Goal: Information Seeking & Learning: Learn about a topic

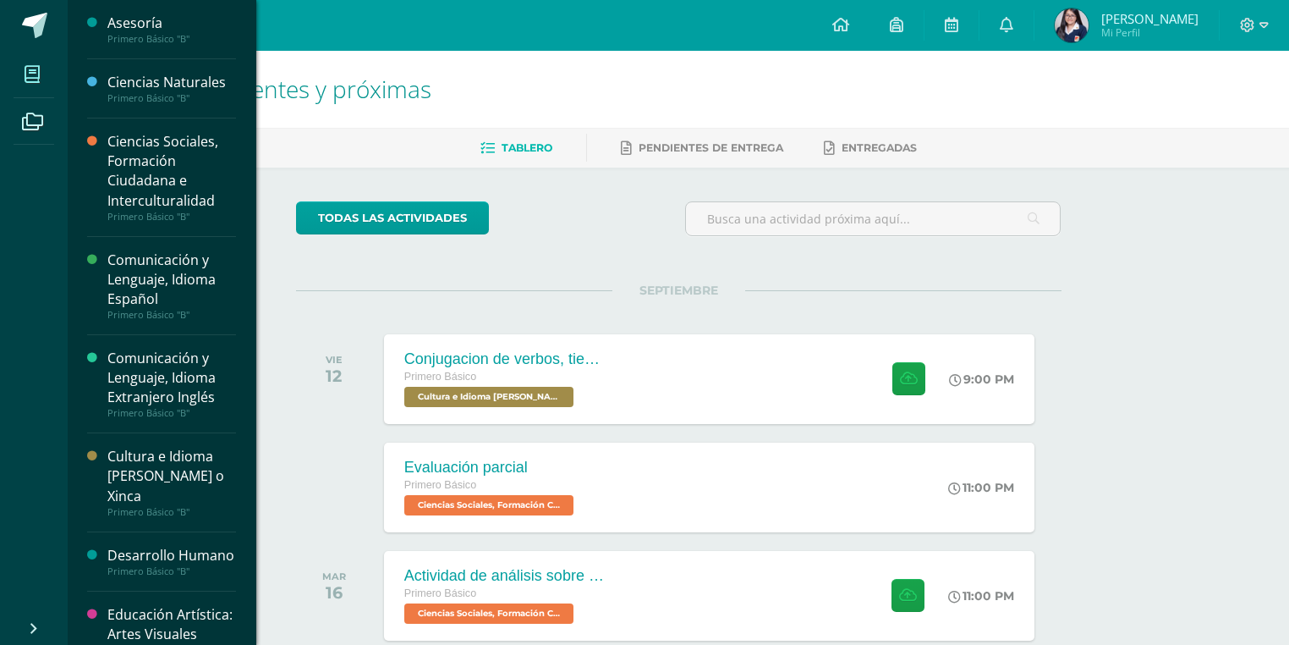
click at [44, 78] on span at bounding box center [33, 74] width 38 height 38
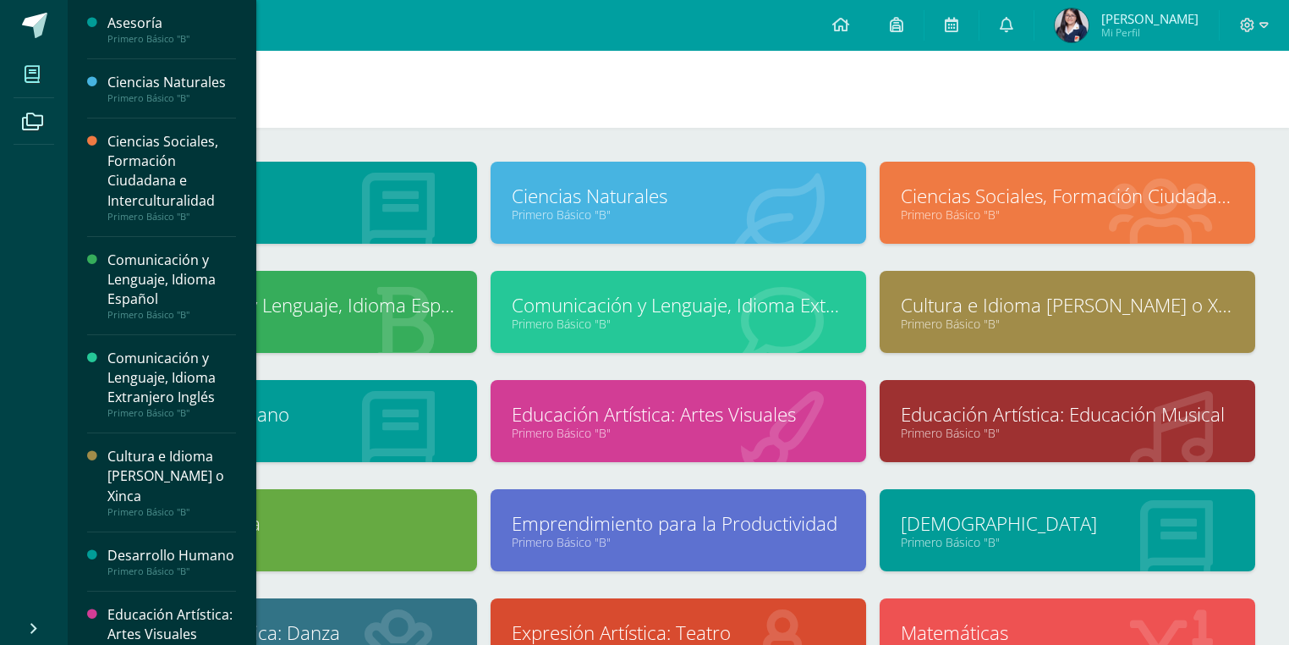
click at [937, 305] on link "Cultura e Idioma [PERSON_NAME] o Xinca" at bounding box center [1067, 305] width 333 height 26
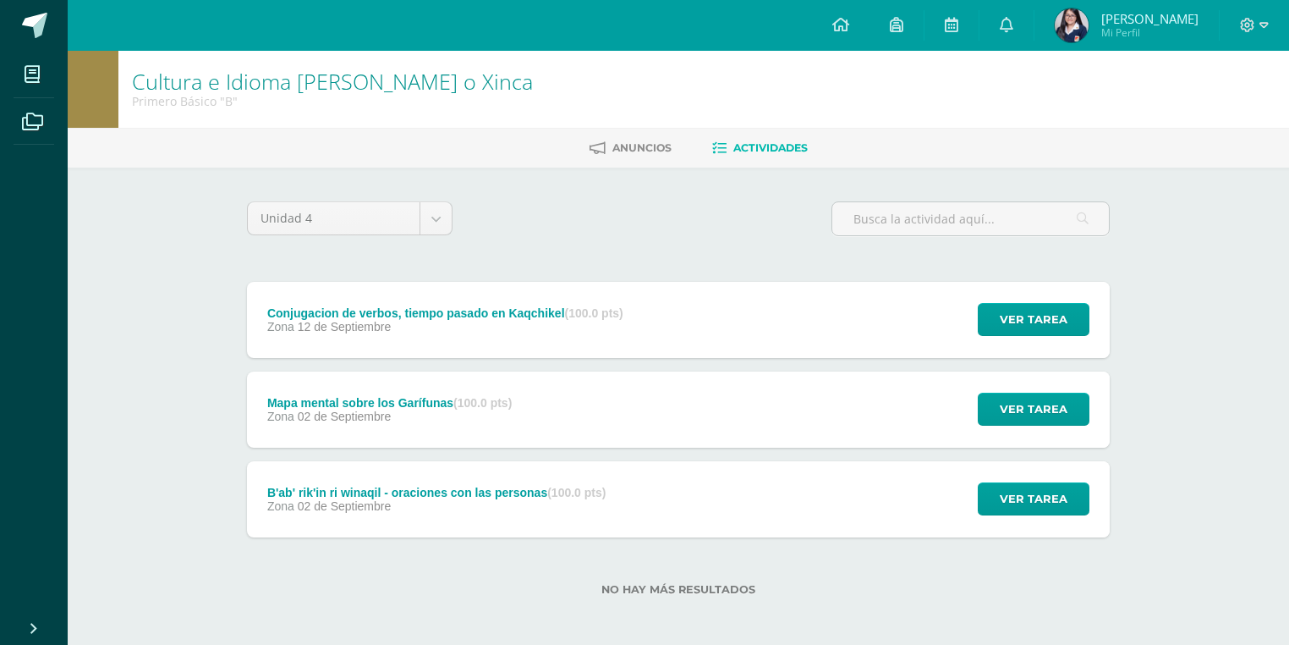
click at [680, 452] on div "Conjugacion de verbos, tiempo pasado en Kaqchikel (100.0 pts) Zona [DATE] Ver t…" at bounding box center [678, 410] width 863 height 256
click at [680, 426] on div "Mapa mental sobre los Garífunas (100.0 pts) Zona [DATE] Ver tarea Mapa mental s…" at bounding box center [678, 409] width 863 height 76
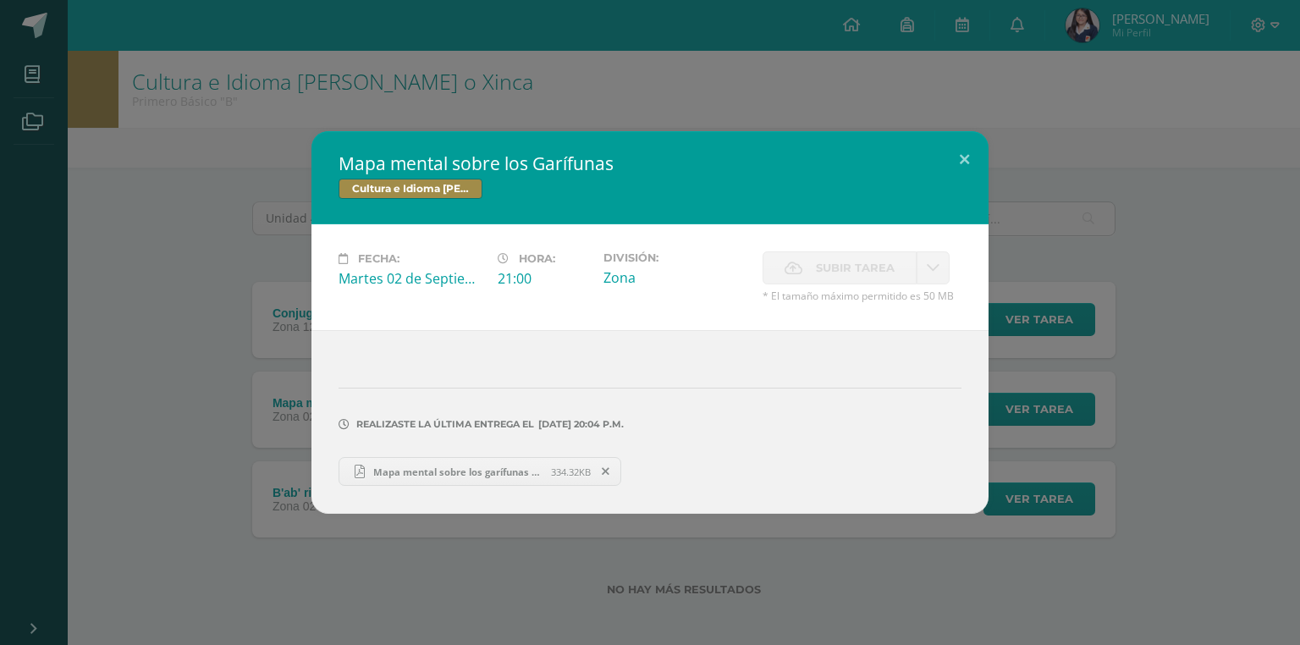
click at [225, 406] on div "Mapa mental sobre los Garífunas Cultura e Idioma Maya Garífuna o Xinca Fecha: […" at bounding box center [650, 322] width 1286 height 382
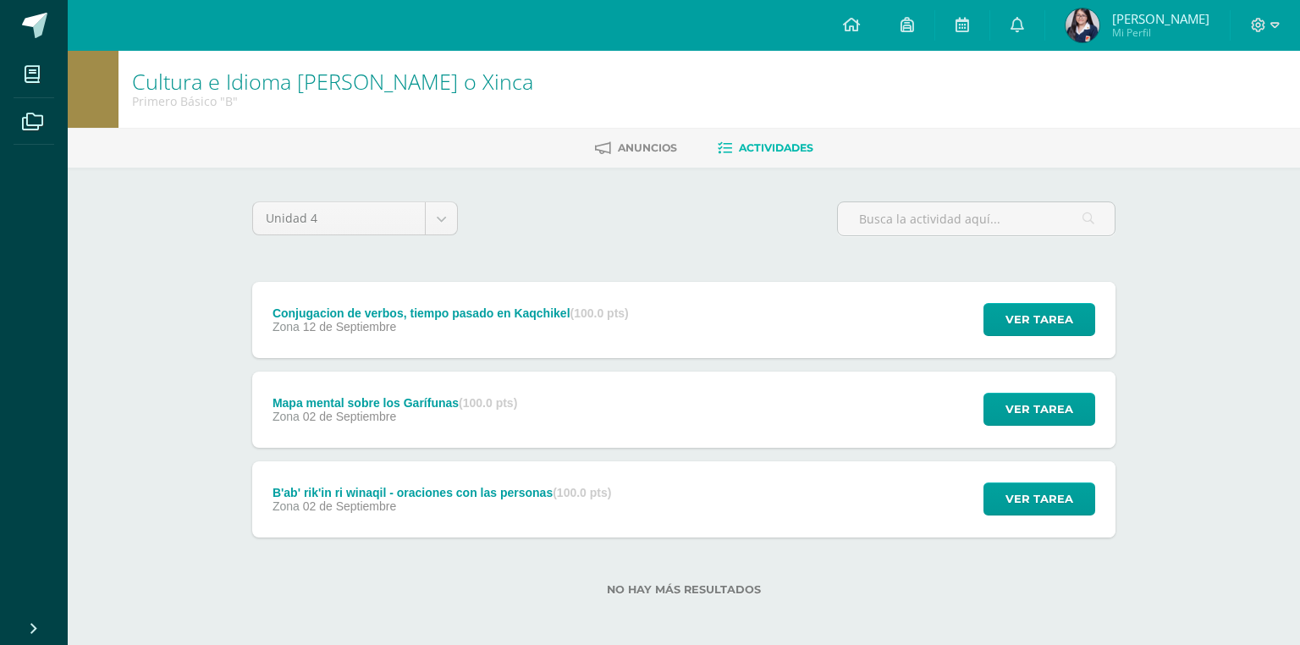
click at [330, 323] on div "Mapa mental sobre los Garífunas Cultura e Idioma Maya Garífuna o Xinca Fecha: […" at bounding box center [650, 322] width 1286 height 382
click at [372, 318] on div "Conjugacion de verbos, tiempo pasado en Kaqchikel (100.0 pts)" at bounding box center [445, 313] width 356 height 14
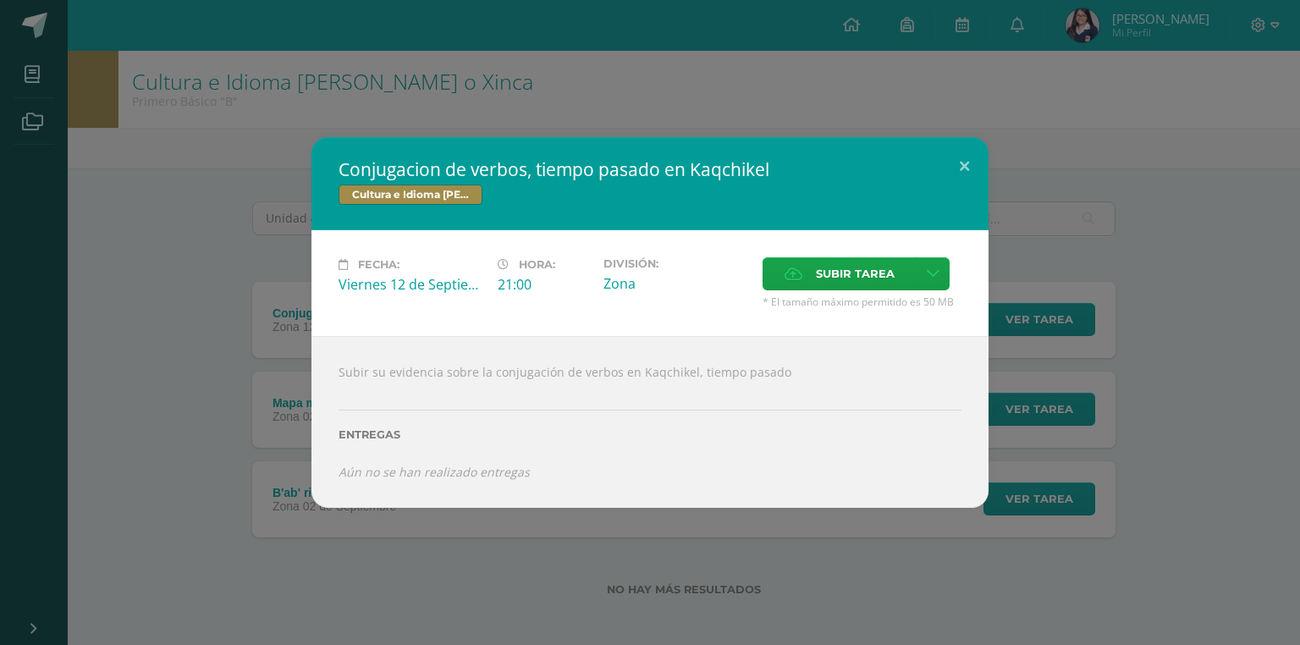
click at [188, 443] on div "Conjugacion de verbos, tiempo pasado en Kaqchikel Cultura e Idioma Maya Garífun…" at bounding box center [650, 322] width 1286 height 370
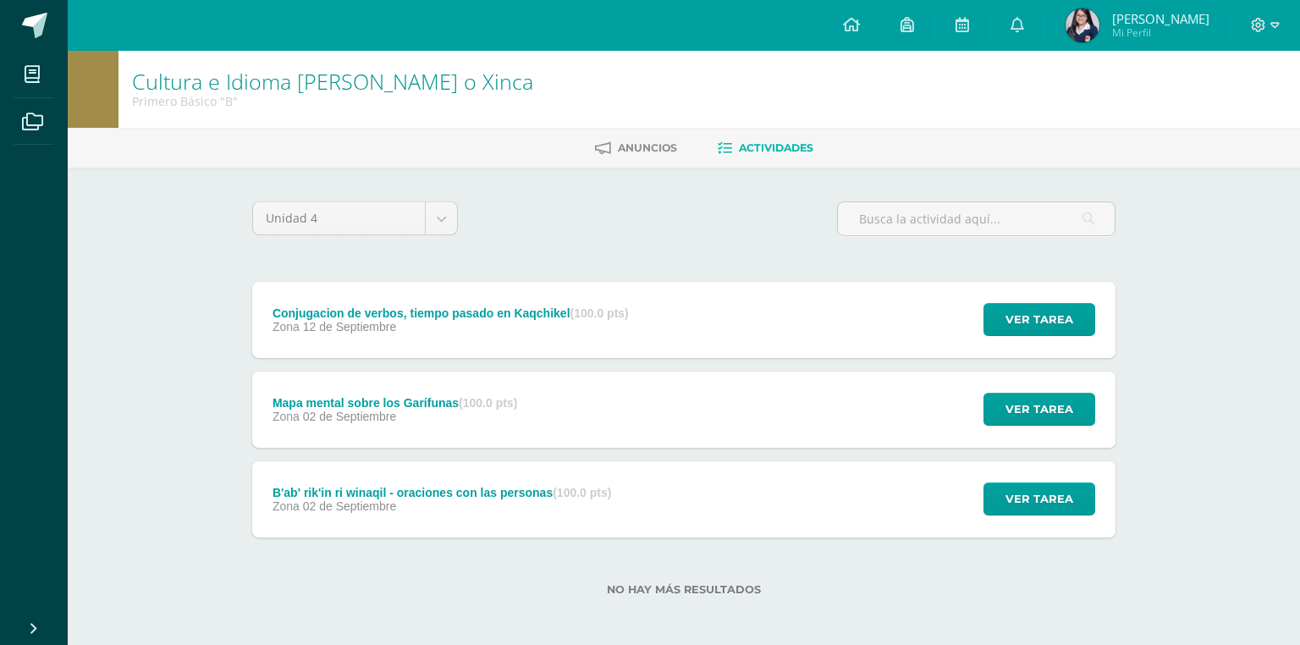
click at [276, 514] on div "Conjugacion de verbos, tiempo pasado en Kaqchikel Cultura e Idioma Maya Garífun…" at bounding box center [650, 322] width 1300 height 645
click at [287, 499] on span "Zona" at bounding box center [280, 506] width 27 height 14
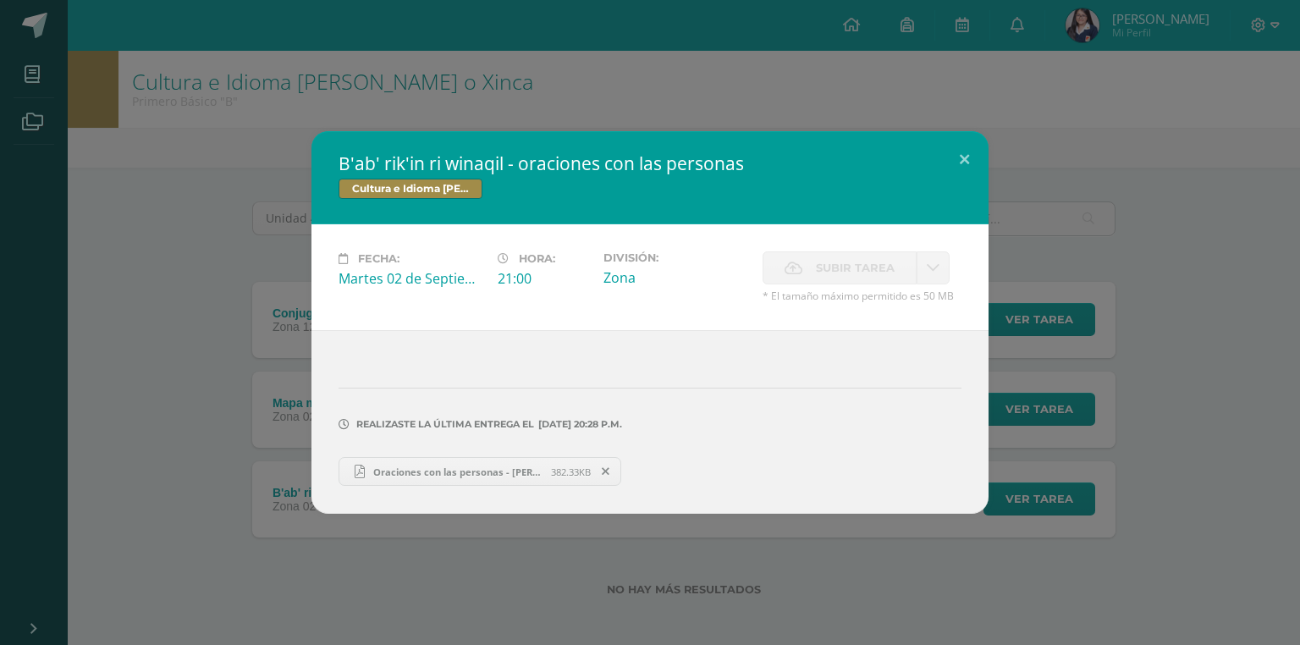
click at [182, 448] on div "B'ab' rik'in ri winaqil - oraciones con las personas Cultura e Idioma Maya Garí…" at bounding box center [650, 322] width 1286 height 382
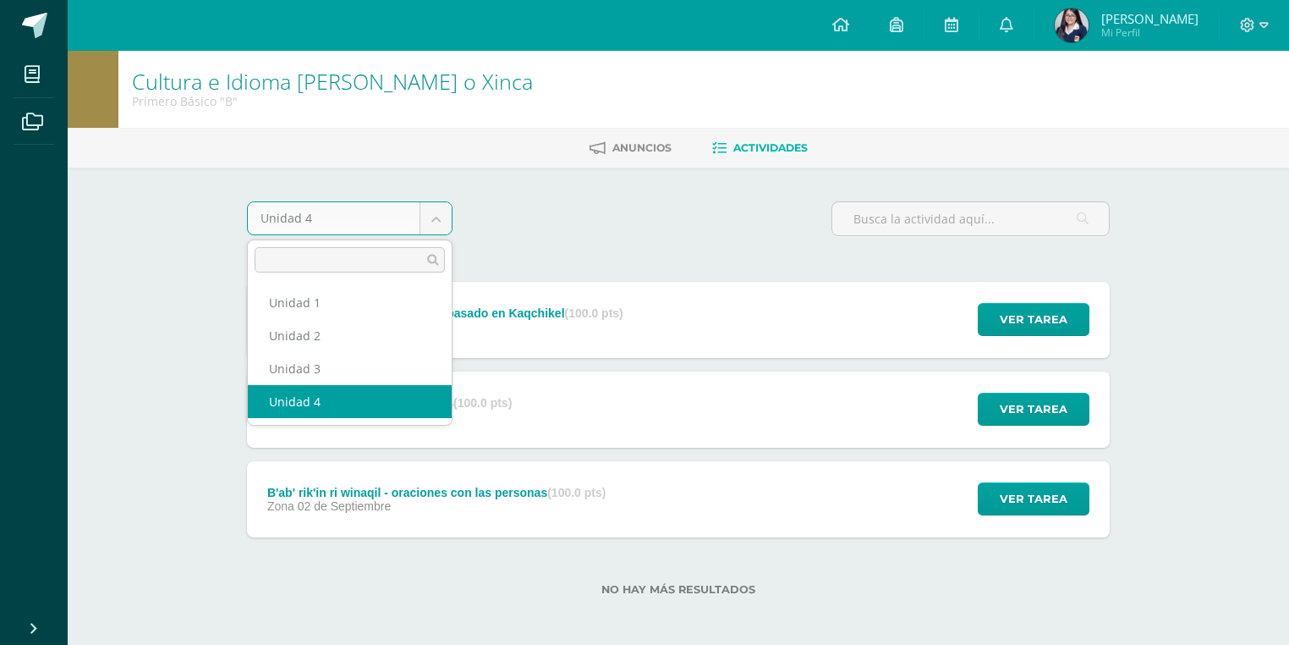
click at [435, 207] on body "Mis cursos Archivos Cerrar panel Asesoría Primero Básico "B" Ciencias Naturales…" at bounding box center [644, 325] width 1289 height 650
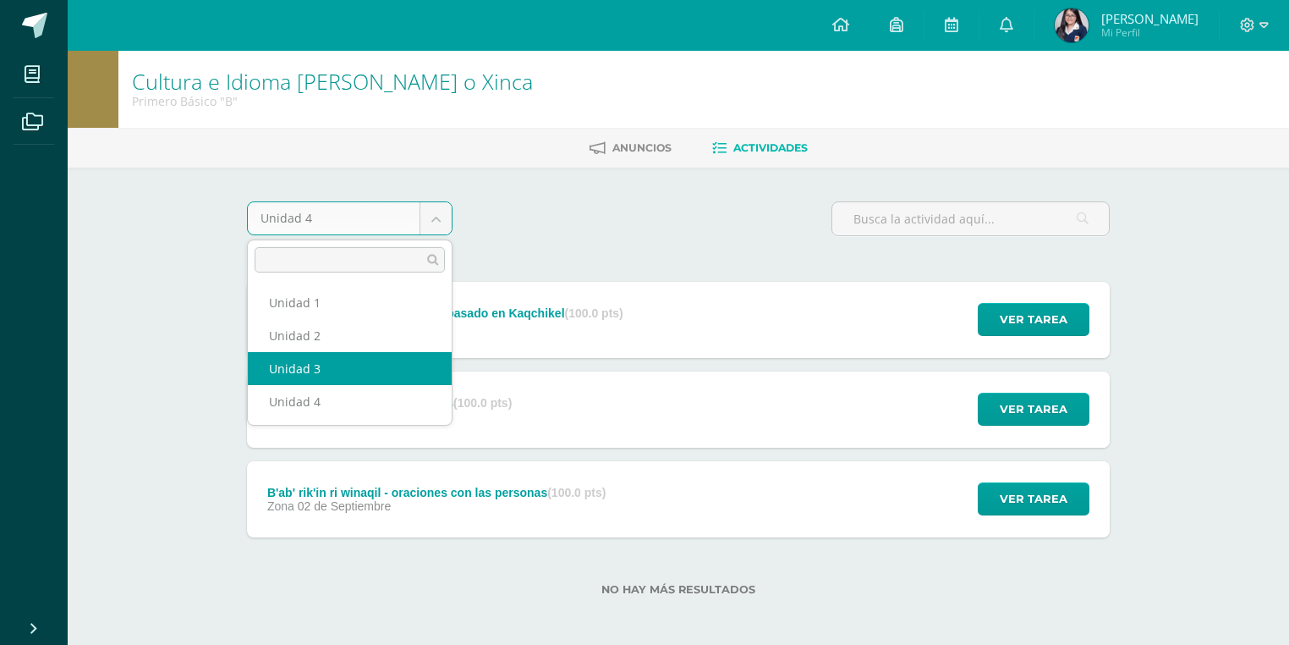
select select "Unidad 3"
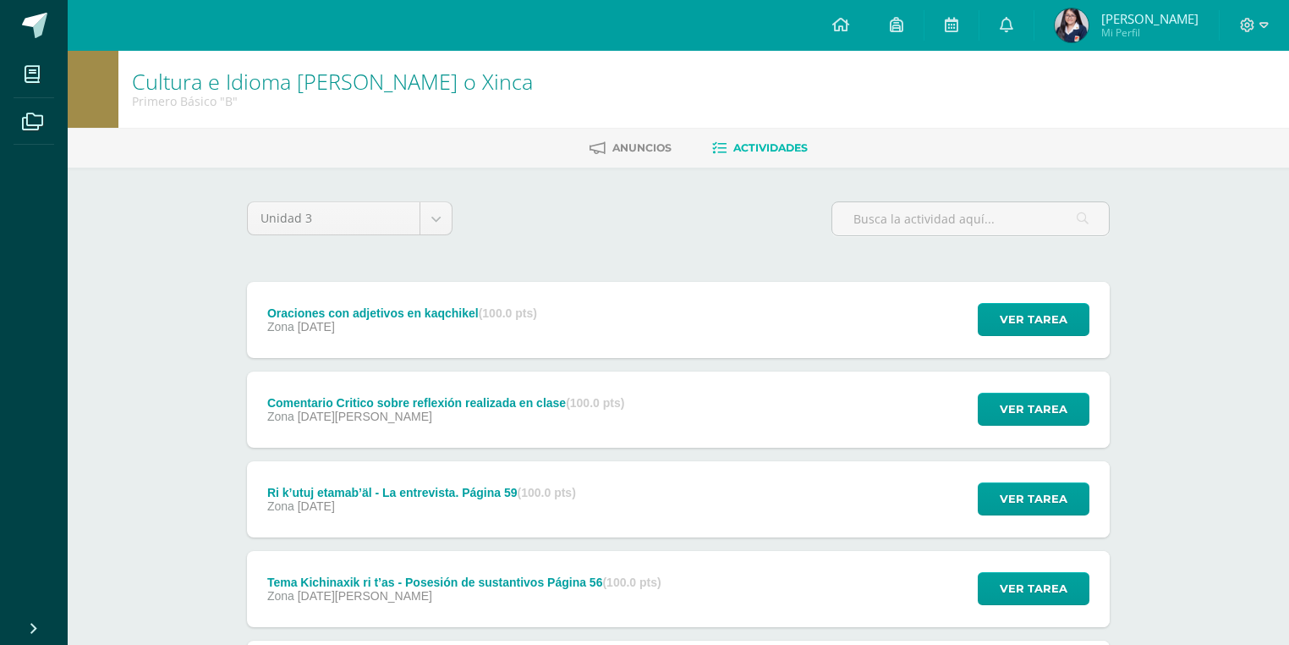
click at [377, 343] on div "Oraciones con adjetivos en kaqchikel (100.0 pts) Zona [DATE]" at bounding box center [402, 320] width 311 height 76
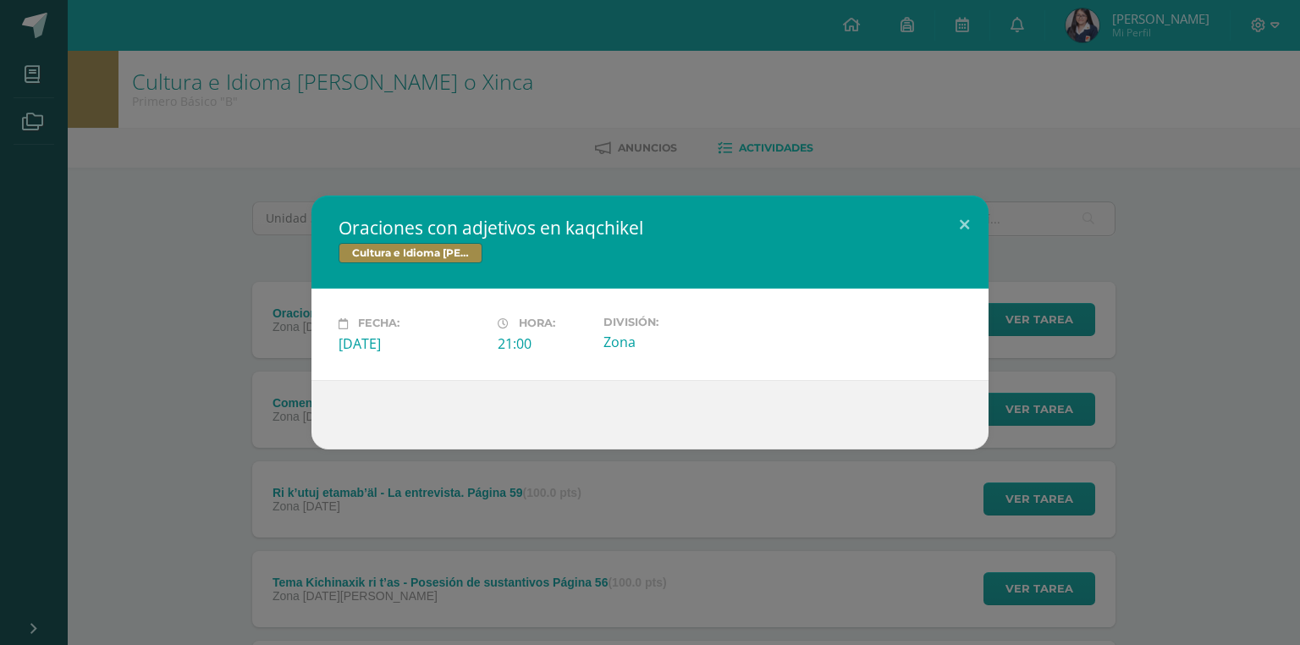
click at [169, 467] on div "Oraciones con adjetivos en kaqchikel Cultura e Idioma Maya Garífuna o Xinca Fec…" at bounding box center [650, 322] width 1300 height 645
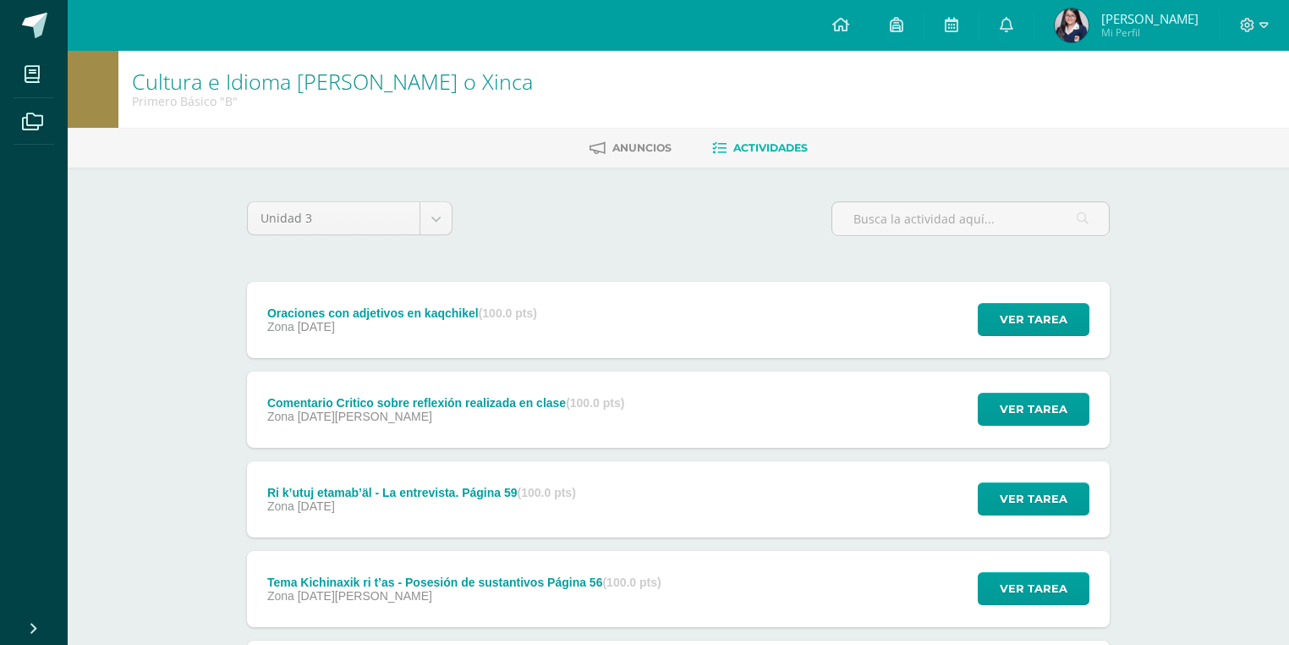
click at [421, 345] on div "Oraciones con adjetivos en kaqchikel (100.0 pts) Zona [DATE]" at bounding box center [402, 320] width 311 height 76
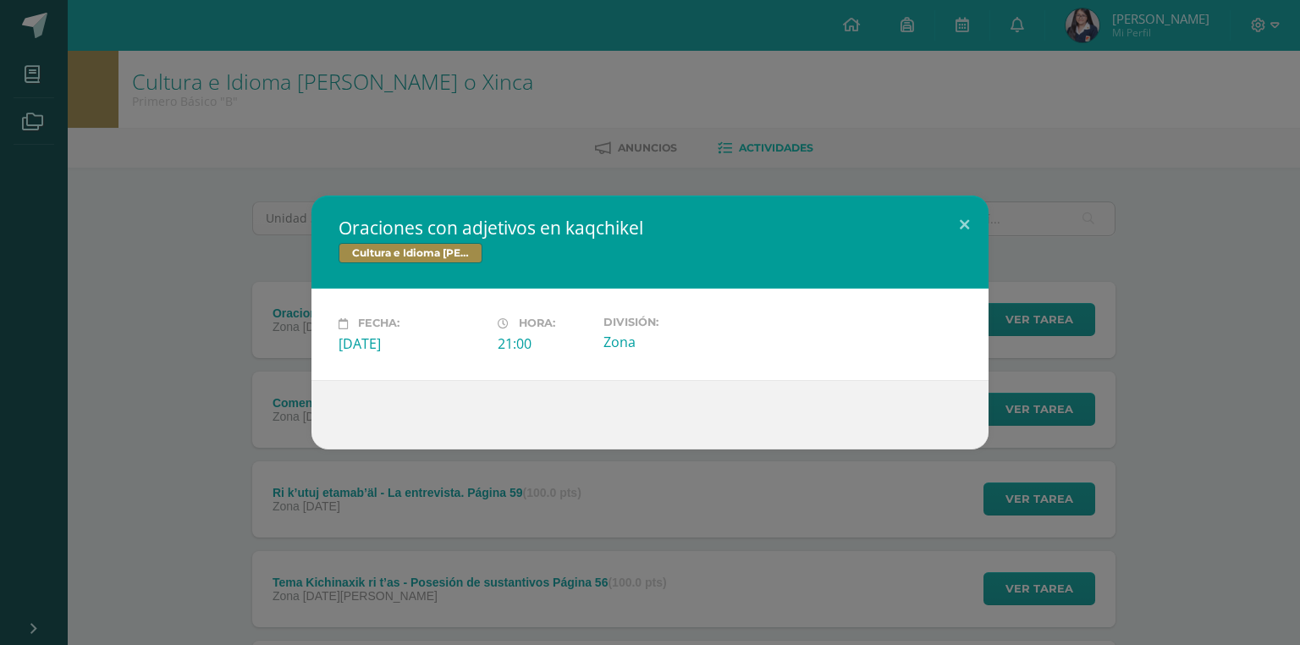
click at [175, 423] on div "Oraciones con adjetivos en kaqchikel Cultura e Idioma Maya Garífuna o Xinca Fec…" at bounding box center [650, 321] width 1286 height 253
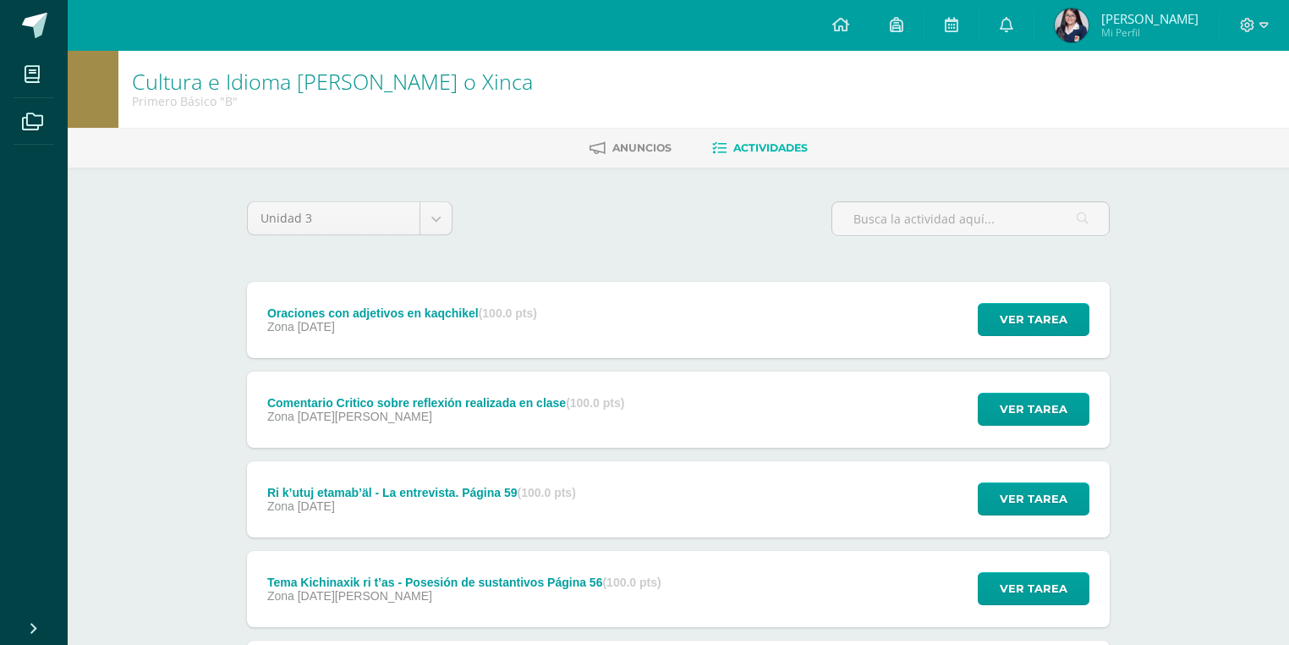
click at [349, 398] on div "Comentario Critico sobre reflexión realizada en clase (100.0 pts)" at bounding box center [445, 403] width 357 height 14
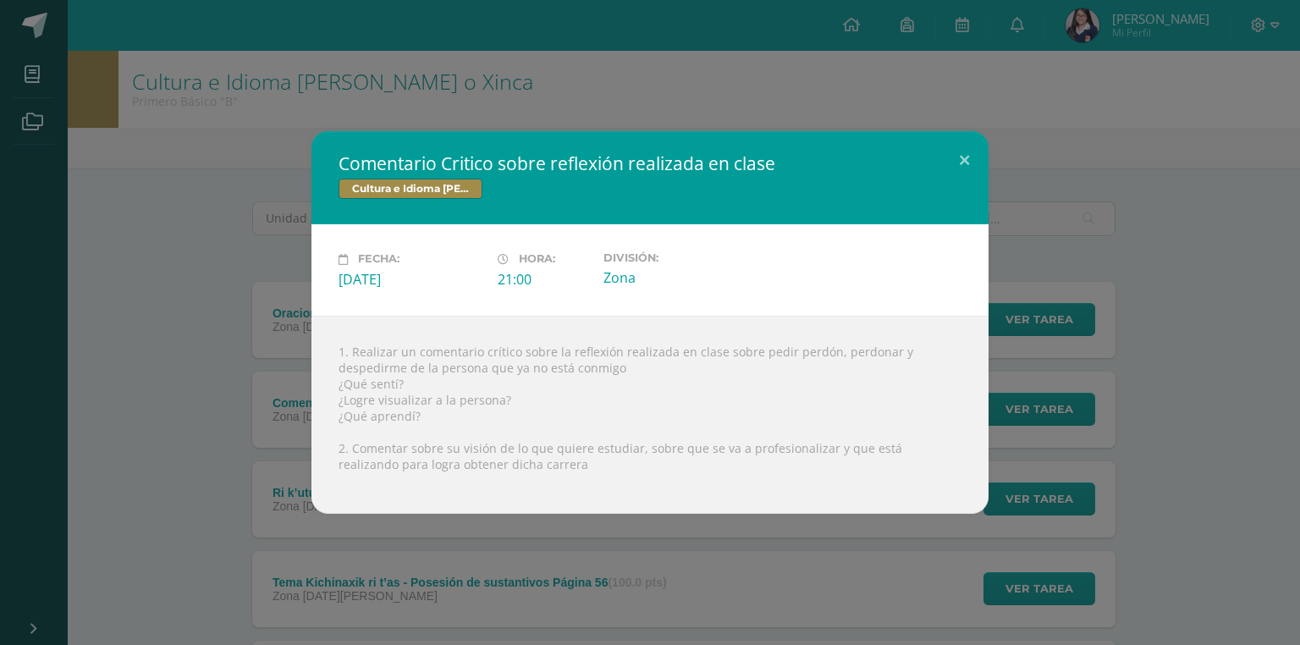
click at [203, 450] on div "Comentario Critico sobre reflexión realizada en clase Cultura e Idioma Maya Gar…" at bounding box center [650, 322] width 1286 height 382
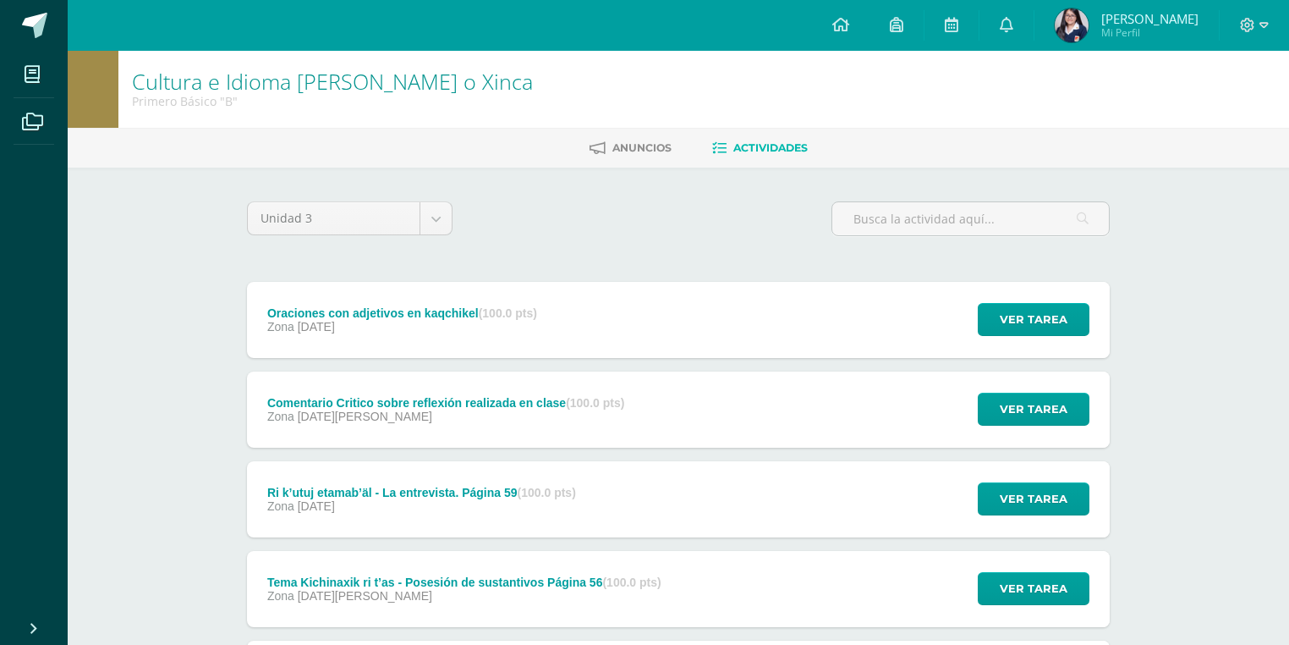
click at [494, 530] on div "Ri k’utuj etamab’äl - La entrevista. Página 59 (100.0 pts) Zona 12 de Julio" at bounding box center [421, 499] width 349 height 76
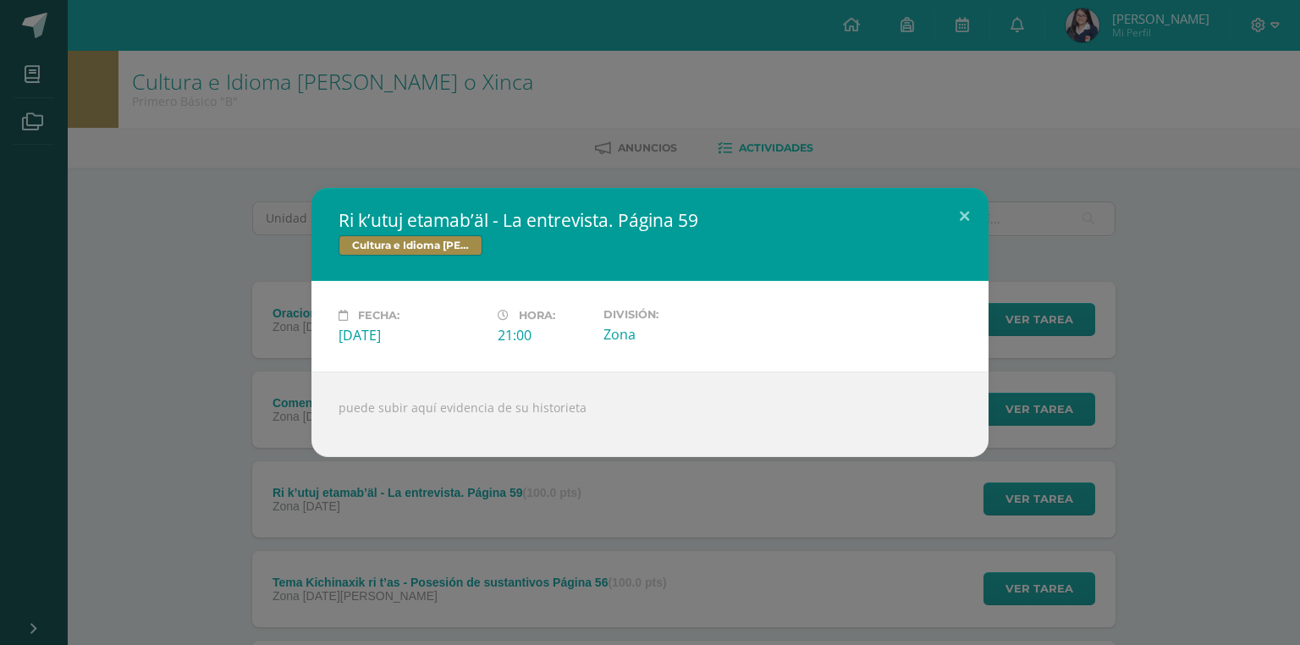
click at [225, 517] on div "Ri k’utuj etamab’äl - La entrevista. Página 59 Cultura e Idioma Maya Garífuna o…" at bounding box center [650, 322] width 1300 height 645
